Goal: Find specific page/section: Find specific page/section

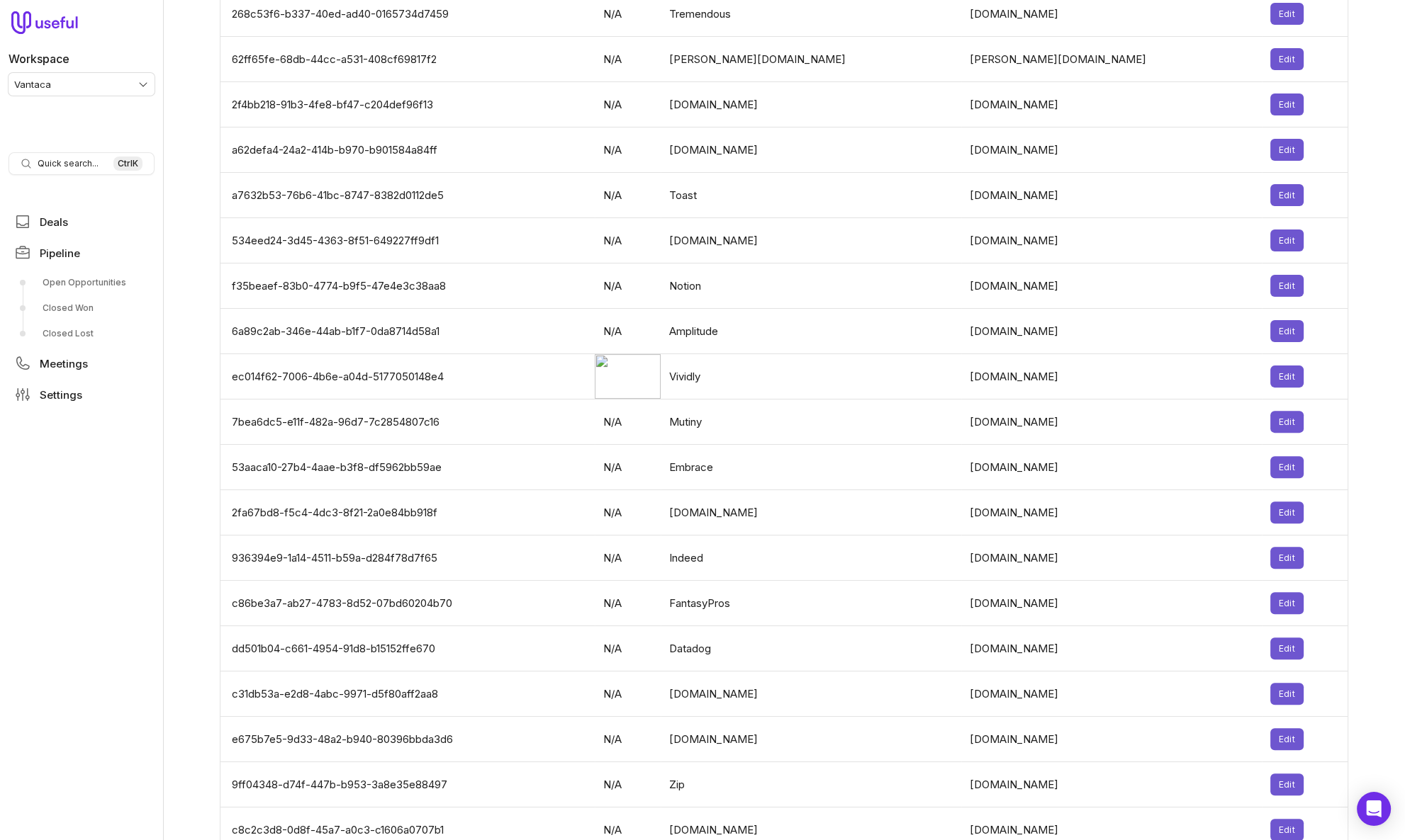
scroll to position [579, 0]
click at [109, 216] on link "Deals" at bounding box center [81, 222] width 146 height 26
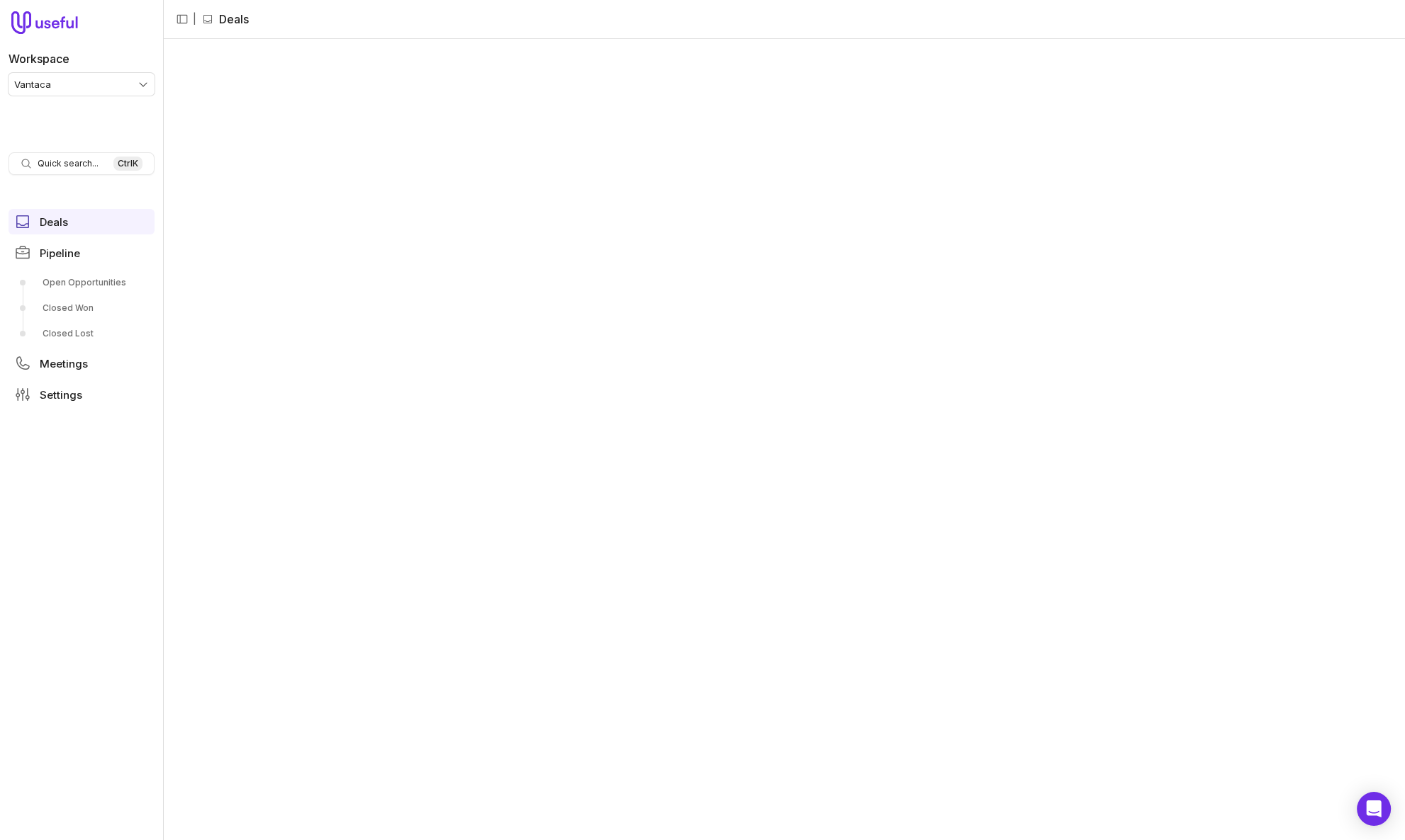
click at [658, 188] on div "‌ ‌ ‌ ‌ ‌ ‌ ‌ ‌ ‌ ‌" at bounding box center [783, 439] width 1242 height 801
click at [106, 281] on link "Open Opportunities" at bounding box center [81, 283] width 146 height 23
click at [446, 348] on div at bounding box center [783, 439] width 1242 height 801
click at [500, 428] on div at bounding box center [783, 439] width 1242 height 801
